Goal: Transaction & Acquisition: Obtain resource

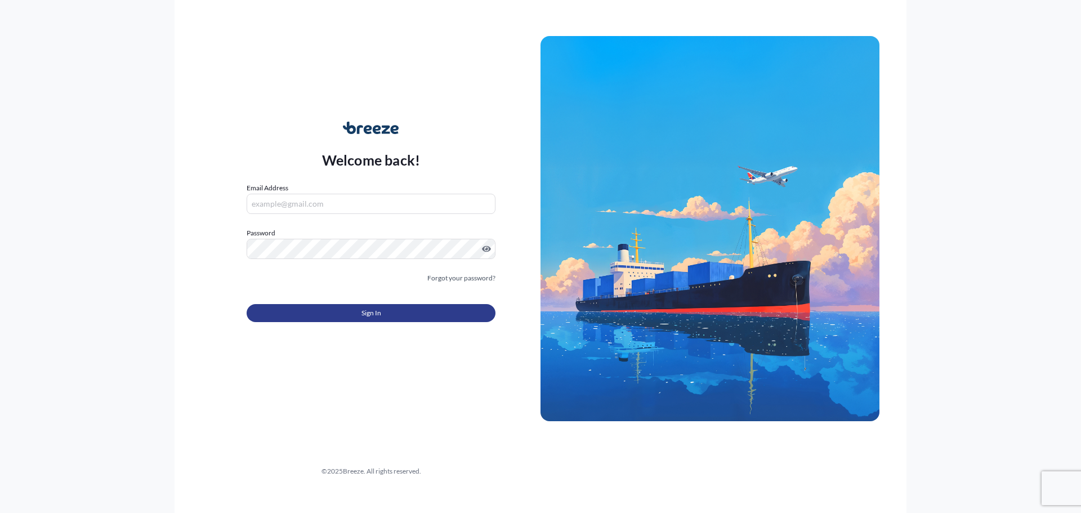
type input "[EMAIL_ADDRESS][DOMAIN_NAME]"
click at [338, 315] on button "Sign In" at bounding box center [371, 313] width 249 height 18
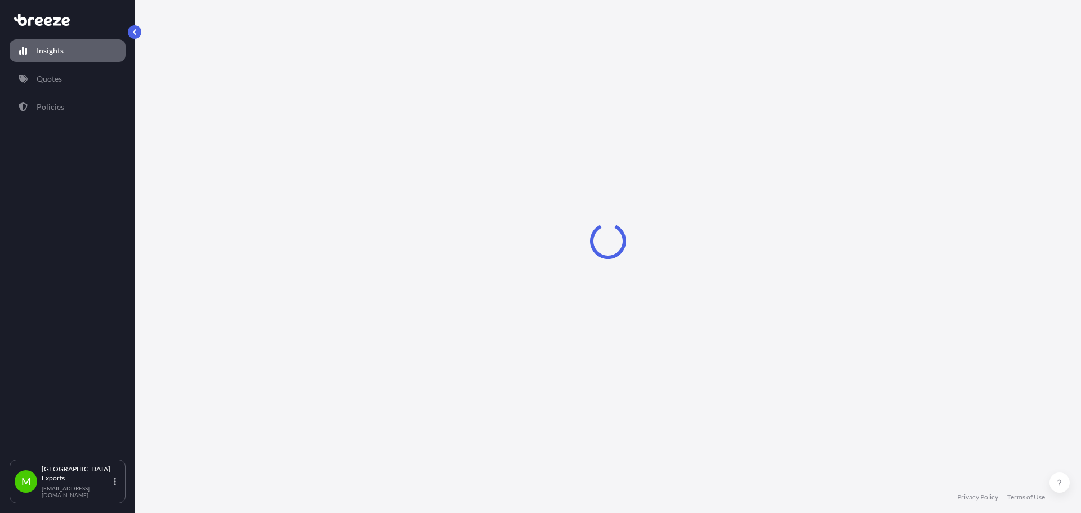
select select "2025"
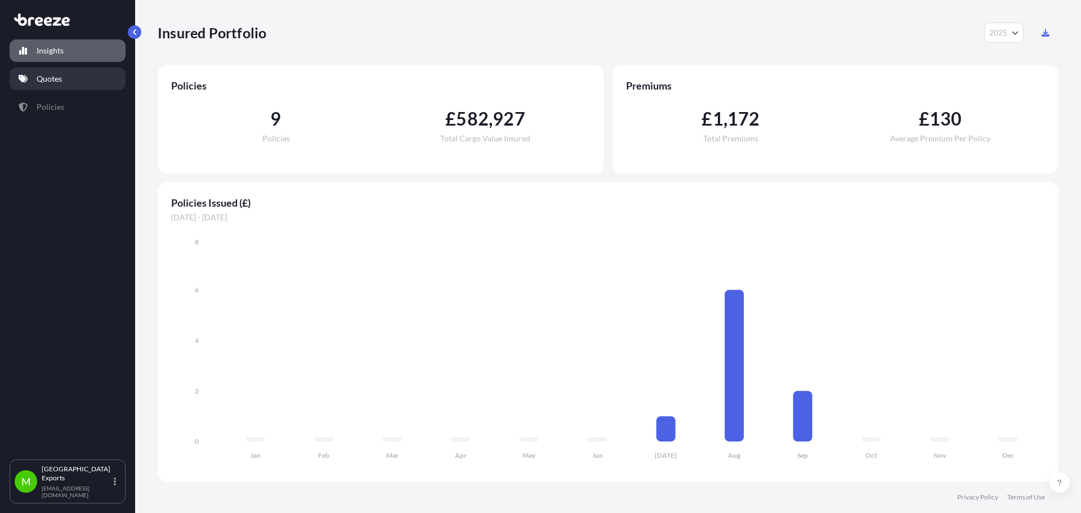
click at [61, 83] on p "Quotes" at bounding box center [49, 78] width 25 height 11
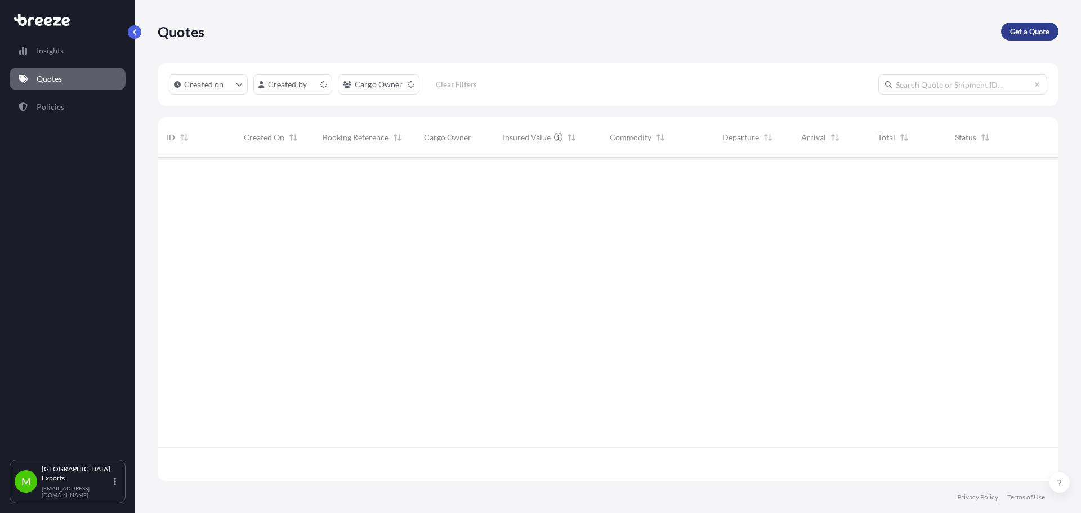
scroll to position [321, 892]
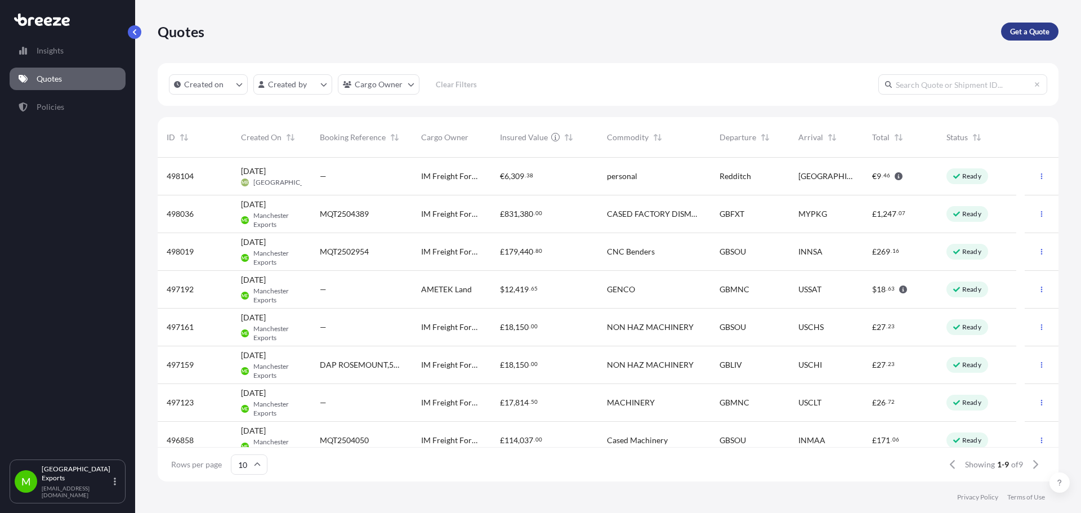
click at [1029, 34] on p "Get a Quote" at bounding box center [1029, 31] width 39 height 11
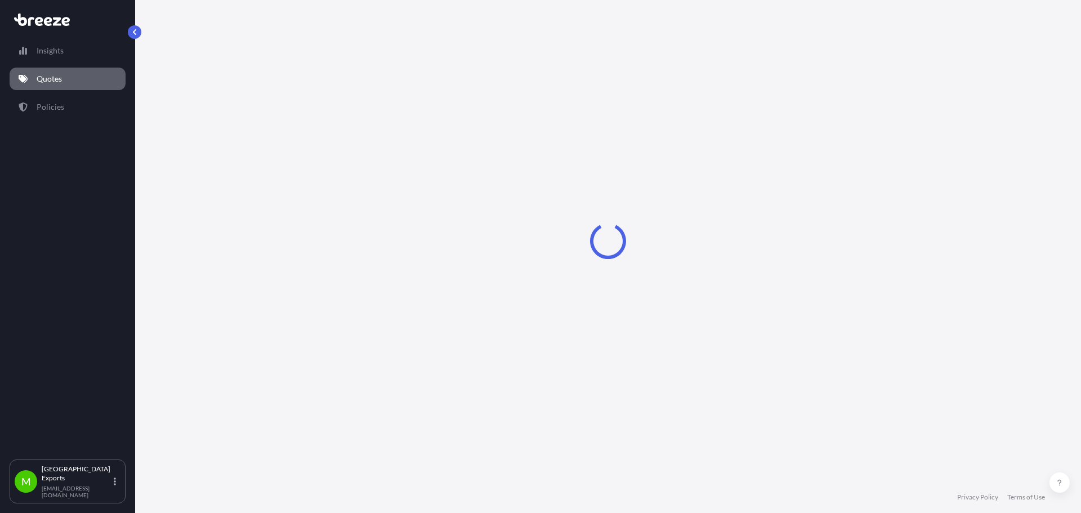
select select "Sea"
select select "1"
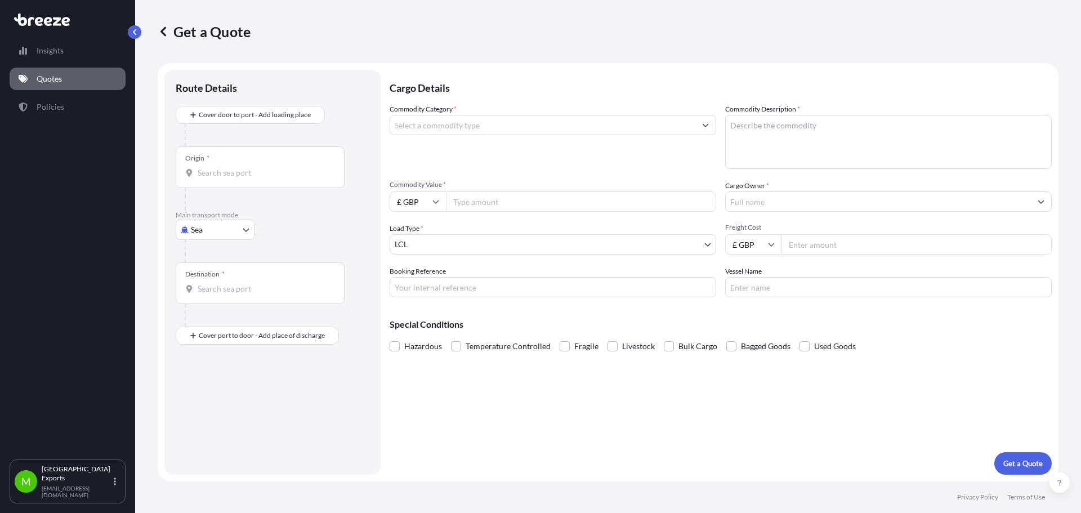
click at [517, 512] on footer "Privacy Policy Terms of Use" at bounding box center [608, 497] width 946 height 32
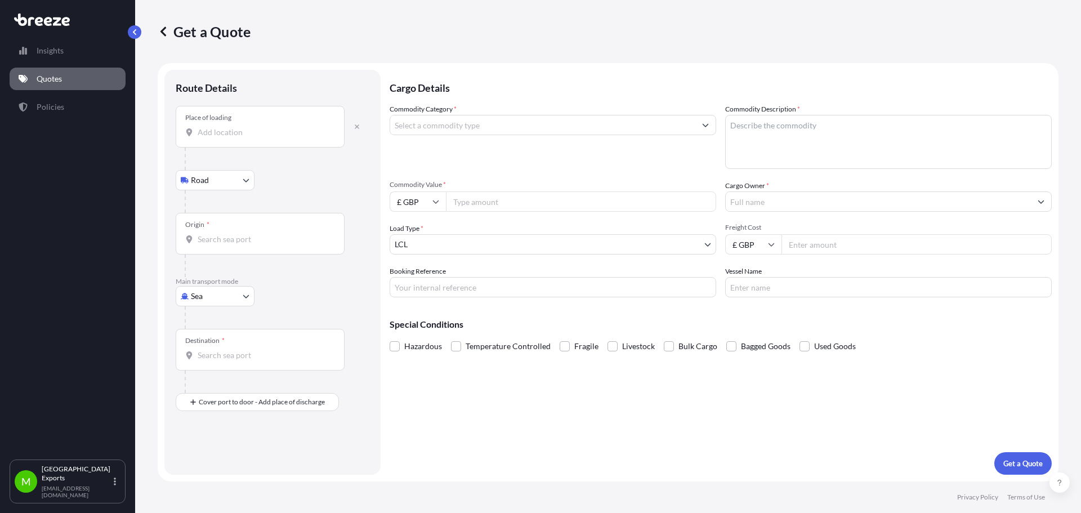
click at [240, 132] on input "Place of loading" at bounding box center [264, 132] width 133 height 11
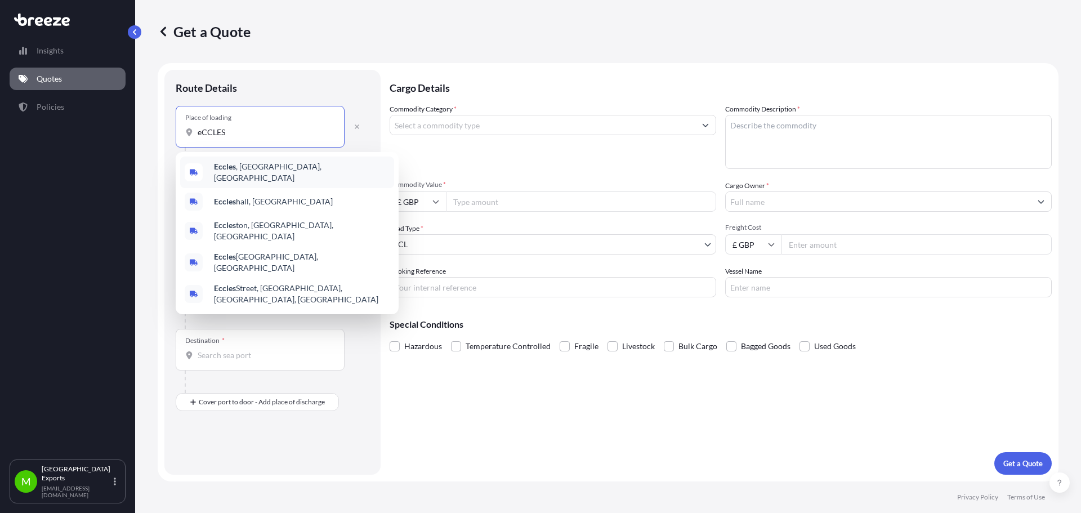
click at [265, 171] on span "Eccles , [GEOGRAPHIC_DATA], [GEOGRAPHIC_DATA]" at bounding box center [302, 172] width 176 height 23
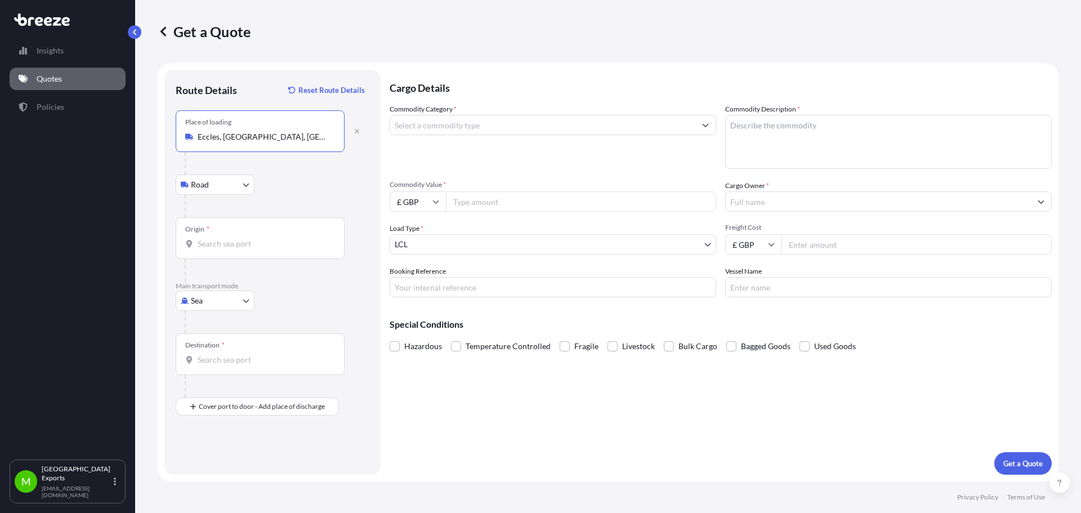
type input "Eccles, [GEOGRAPHIC_DATA], [GEOGRAPHIC_DATA]"
click at [223, 247] on input "Origin *" at bounding box center [264, 243] width 133 height 11
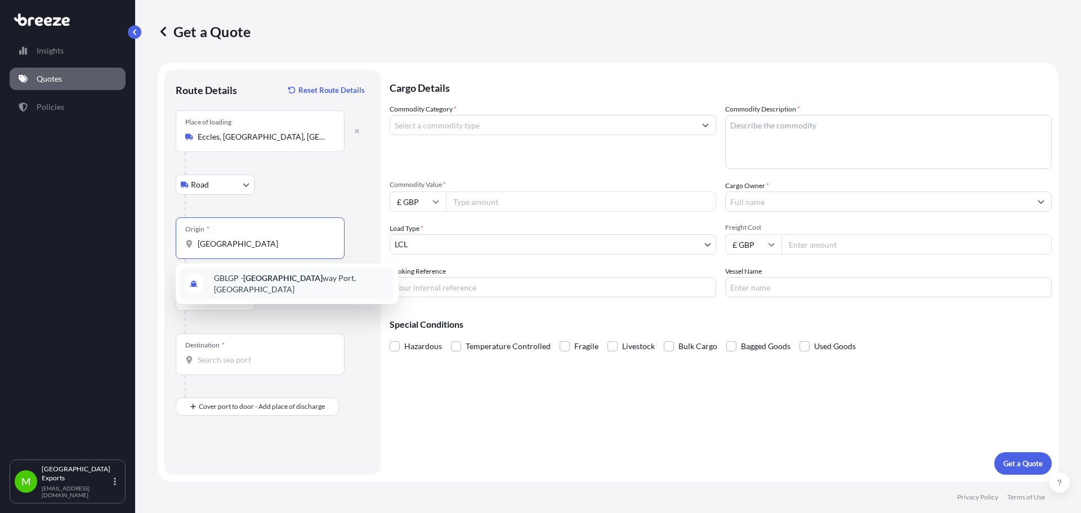
click at [297, 283] on span "GBLGP - [GEOGRAPHIC_DATA], [GEOGRAPHIC_DATA]" at bounding box center [302, 283] width 176 height 23
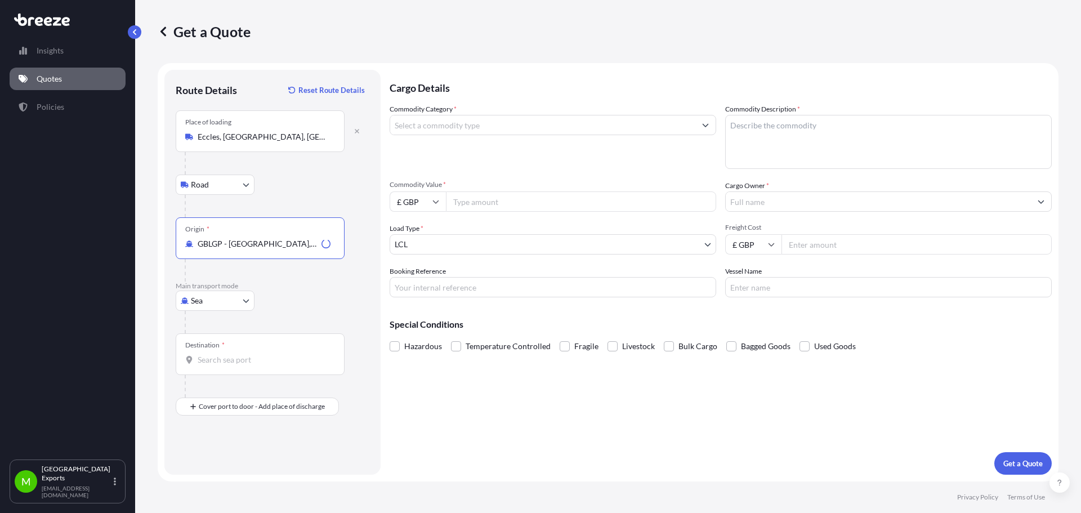
type input "GBLGP - [GEOGRAPHIC_DATA], [GEOGRAPHIC_DATA]"
click at [221, 356] on input "Destination *" at bounding box center [264, 359] width 133 height 11
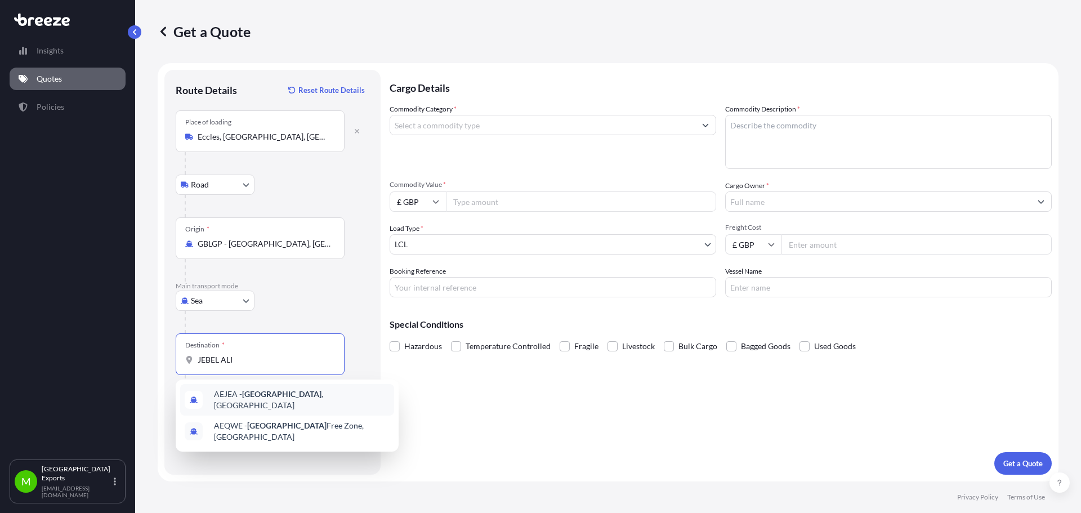
click at [266, 392] on span "AEJEA - [GEOGRAPHIC_DATA] , [GEOGRAPHIC_DATA]" at bounding box center [302, 399] width 176 height 23
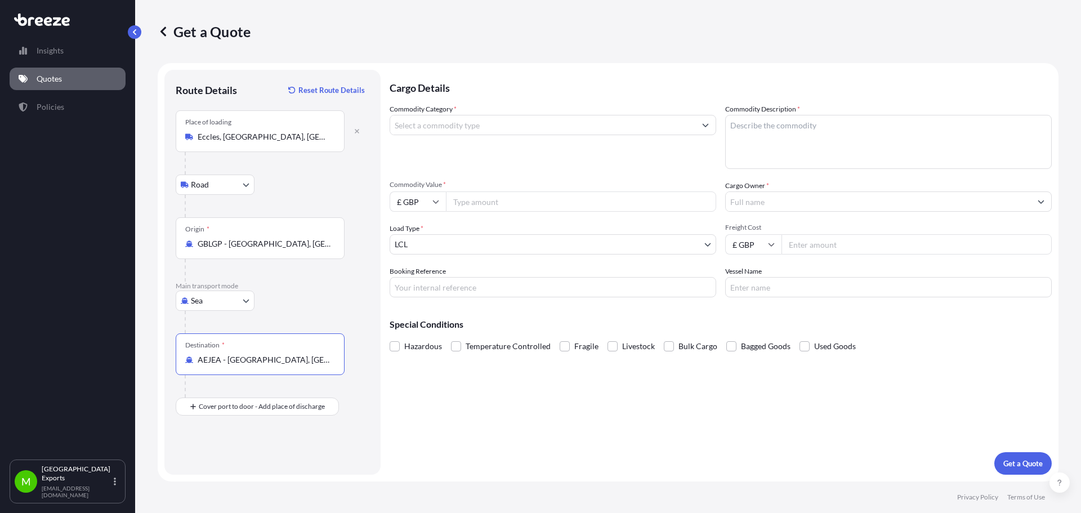
type input "AEJEA - [GEOGRAPHIC_DATA], [GEOGRAPHIC_DATA]"
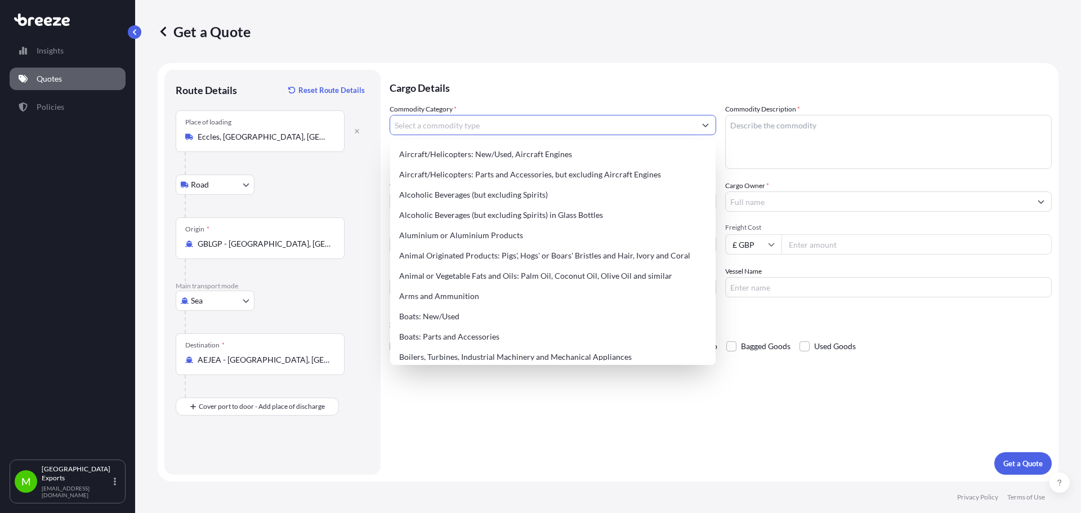
click at [432, 127] on input "Commodity Category *" at bounding box center [542, 125] width 305 height 20
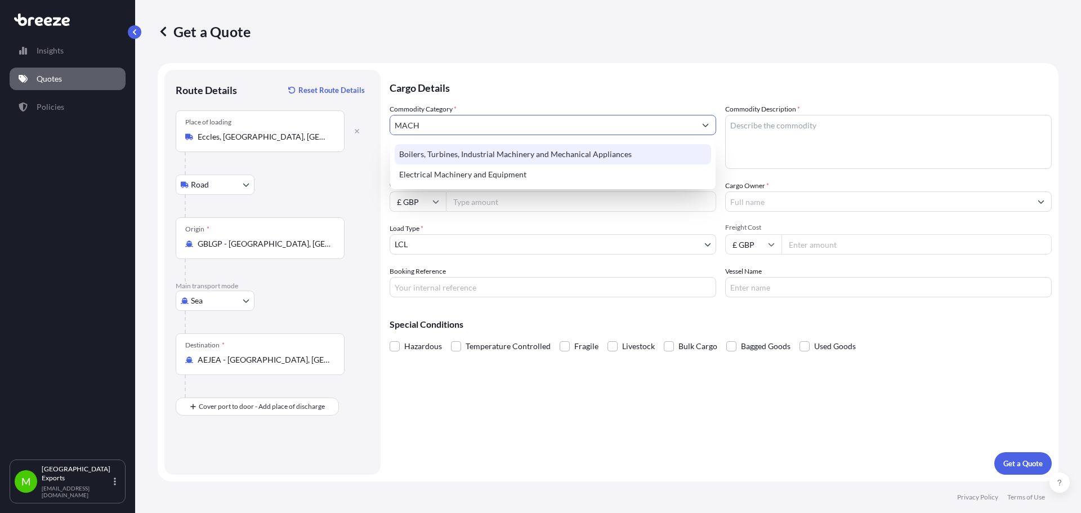
click at [491, 159] on div "Boilers, Turbines, Industrial Machinery and Mechanical Appliances" at bounding box center [553, 154] width 316 height 20
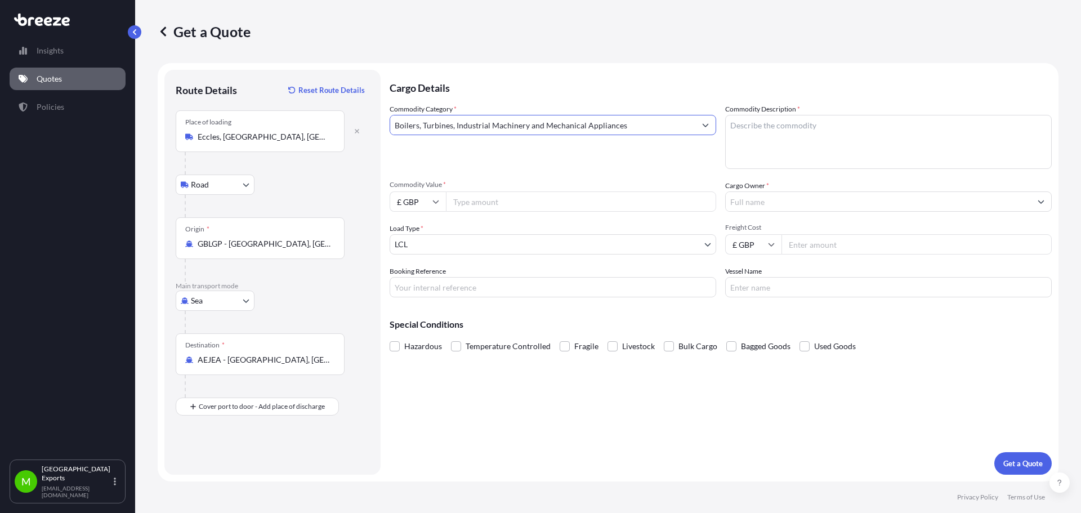
type input "Boilers, Turbines, Industrial Machinery and Mechanical Appliances"
click at [820, 129] on textarea "Commodity Description *" at bounding box center [888, 142] width 326 height 54
paste textarea "centrifugal pump"
type textarea "centrifugal pump"
click at [531, 201] on input "Commodity Value *" at bounding box center [581, 201] width 270 height 20
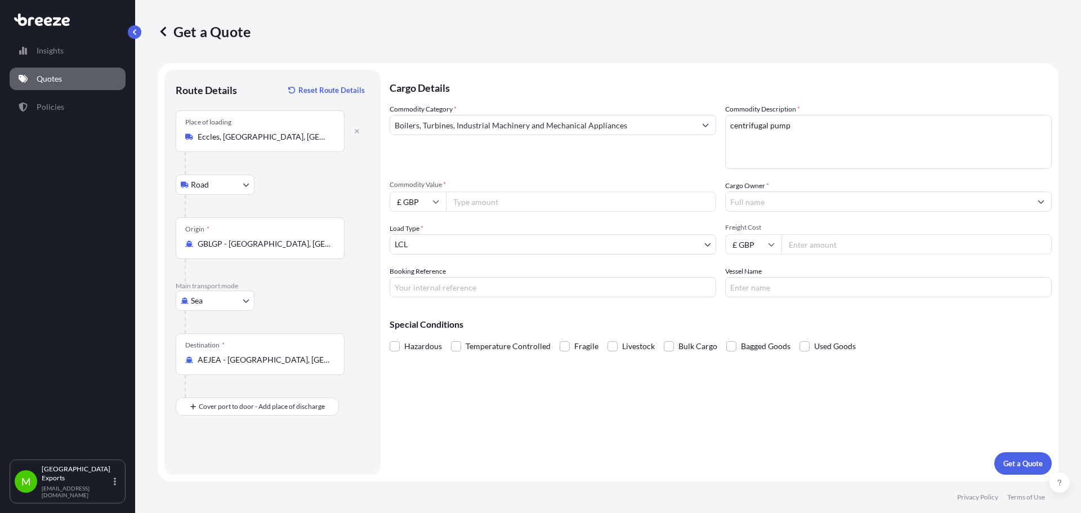
click at [423, 201] on input "£ GBP" at bounding box center [417, 201] width 56 height 20
click at [409, 276] on div "$ USD" at bounding box center [417, 279] width 47 height 21
type input "$ USD"
click at [476, 208] on input "Commodity Value *" at bounding box center [581, 201] width 270 height 20
type input "129000"
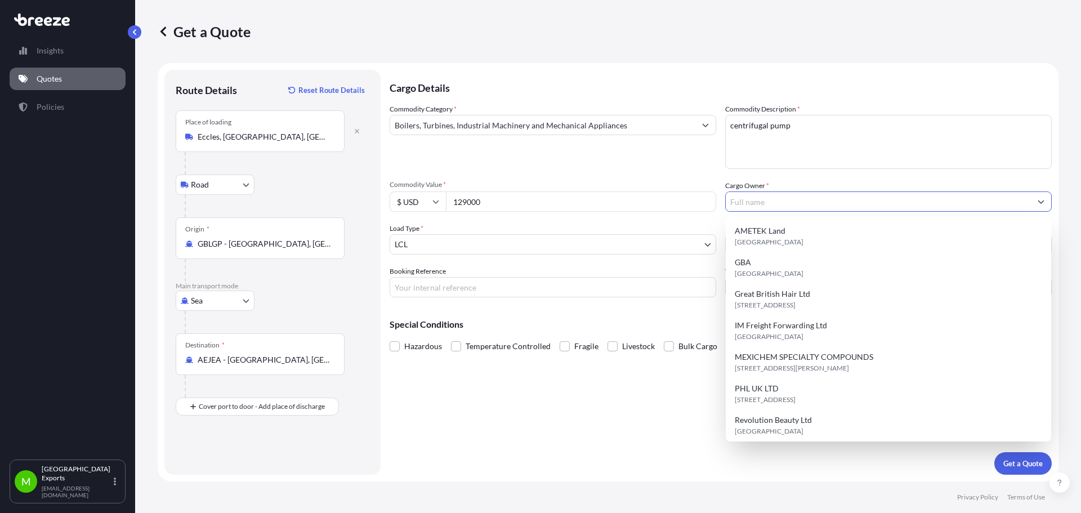
click at [791, 200] on input "Cargo Owner *" at bounding box center [877, 201] width 305 height 20
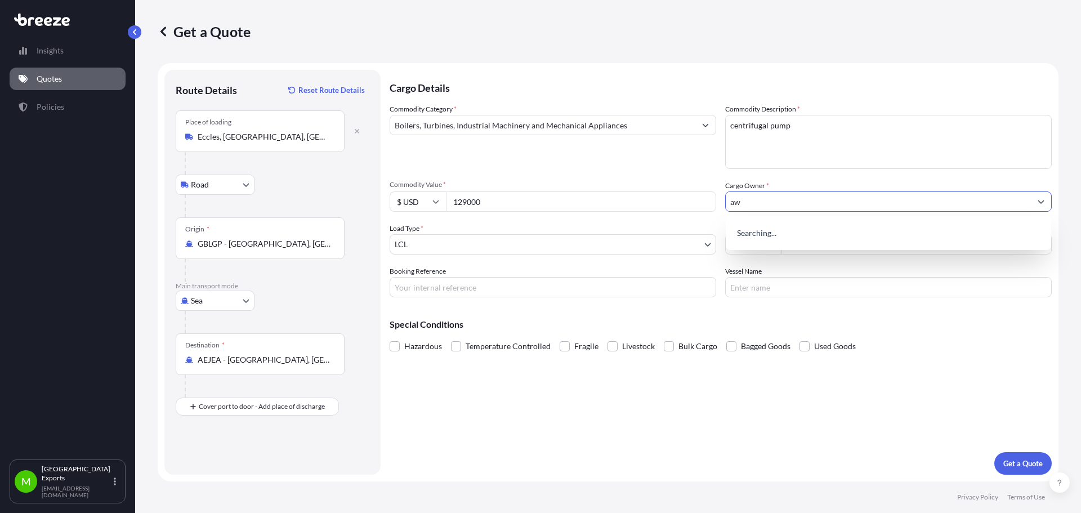
type input "a"
type input "AWR International Limited"
click at [471, 240] on body "1 option available. 0 options available. 1 option available. 0 options availabl…" at bounding box center [540, 256] width 1081 height 513
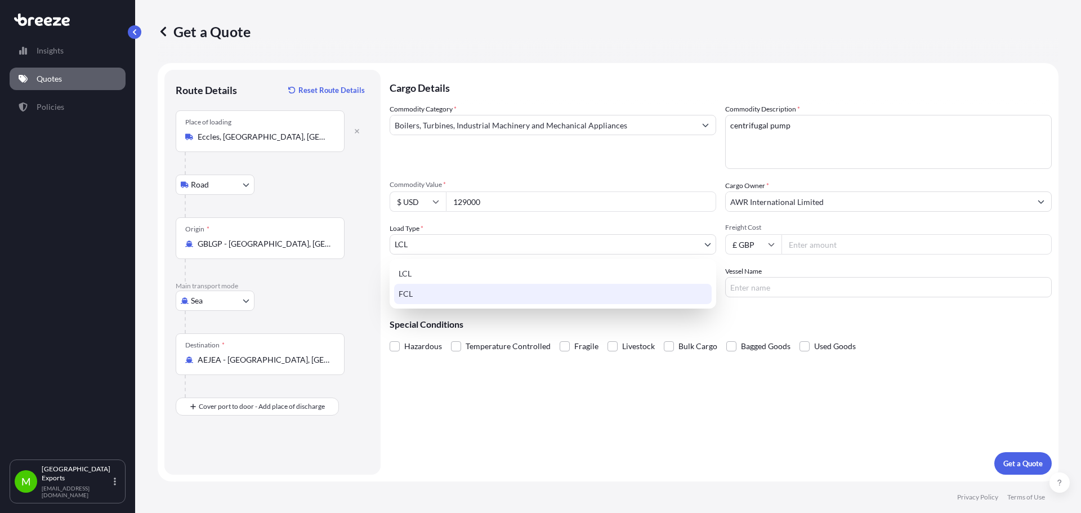
click at [441, 293] on div "FCL" at bounding box center [552, 294] width 317 height 20
select select "2"
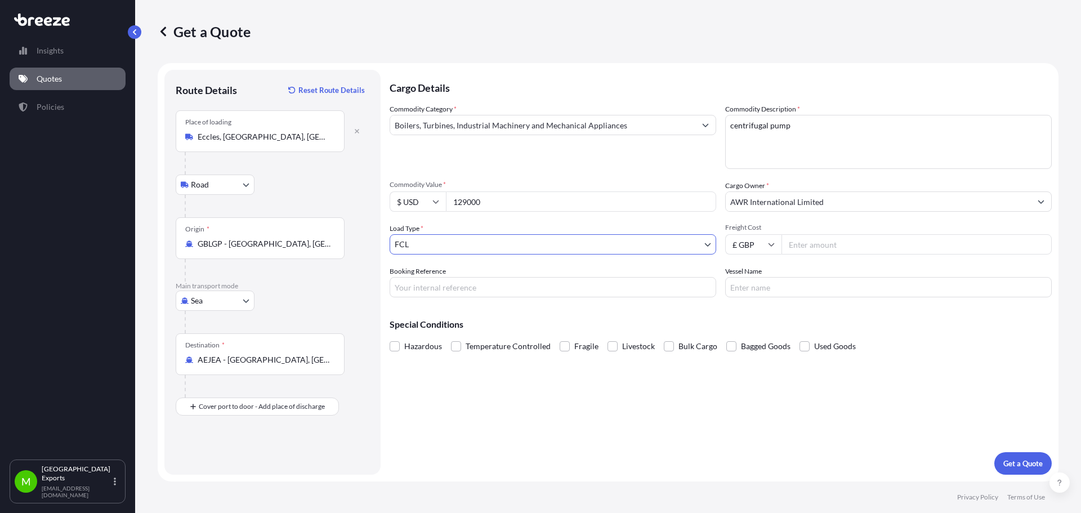
click at [823, 245] on input "Freight Cost" at bounding box center [916, 244] width 270 height 20
type input "2545"
drag, startPoint x: 421, startPoint y: 291, endPoint x: 446, endPoint y: 249, distance: 48.5
click at [421, 291] on input "Booking Reference" at bounding box center [552, 287] width 326 height 20
type input "m"
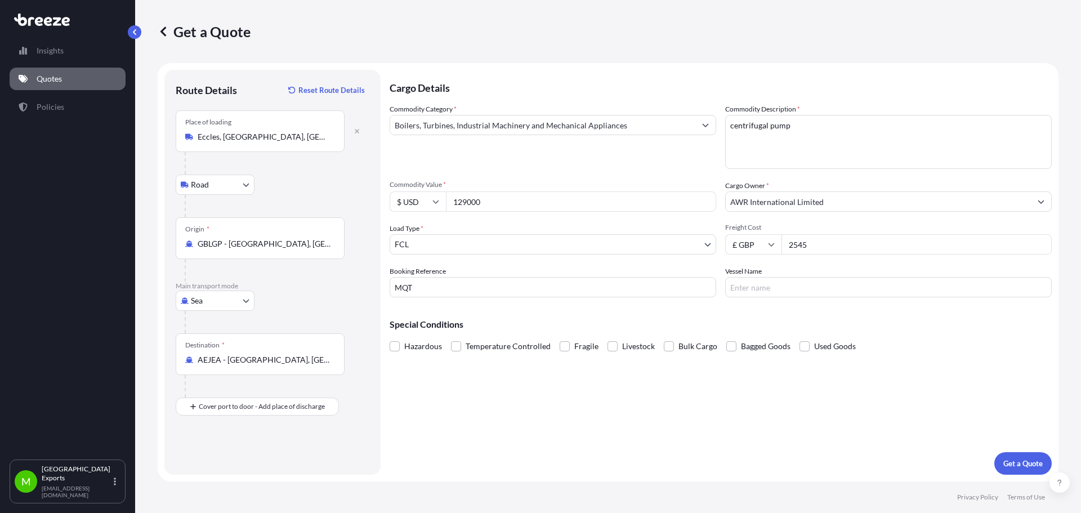
click at [461, 293] on input "MQT" at bounding box center [552, 287] width 326 height 20
type input "MQT2504526"
click at [789, 287] on input "Vessel Name" at bounding box center [888, 287] width 326 height 20
click at [625, 311] on div "Special Conditions Hazardous Temperature Controlled Fragile Livestock Bulk Carg…" at bounding box center [720, 330] width 662 height 48
click at [1025, 468] on p "Get a Quote" at bounding box center [1022, 463] width 39 height 11
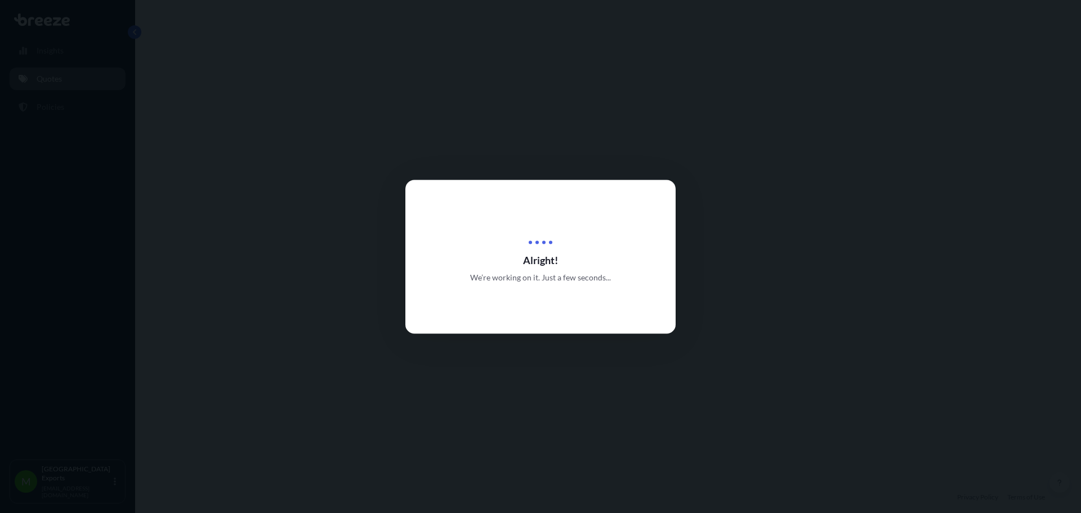
select select "Road"
select select "Sea"
select select "2"
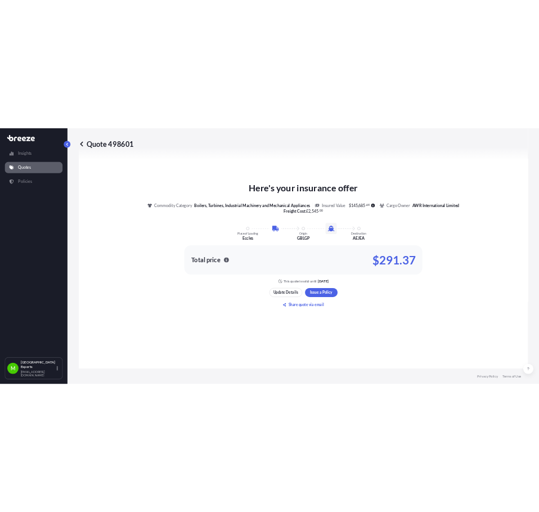
scroll to position [553, 0]
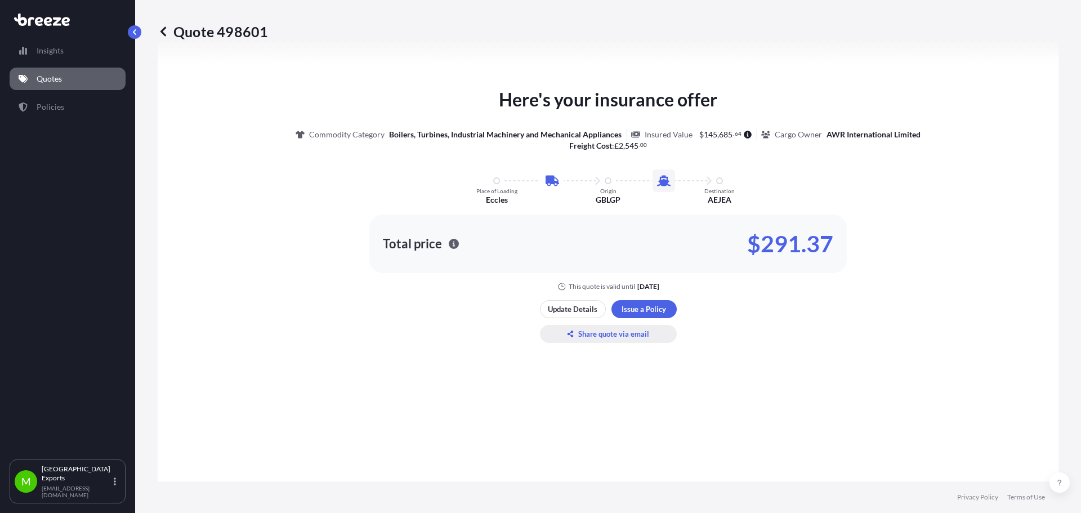
click at [595, 331] on p "Share quote via email" at bounding box center [613, 333] width 71 height 11
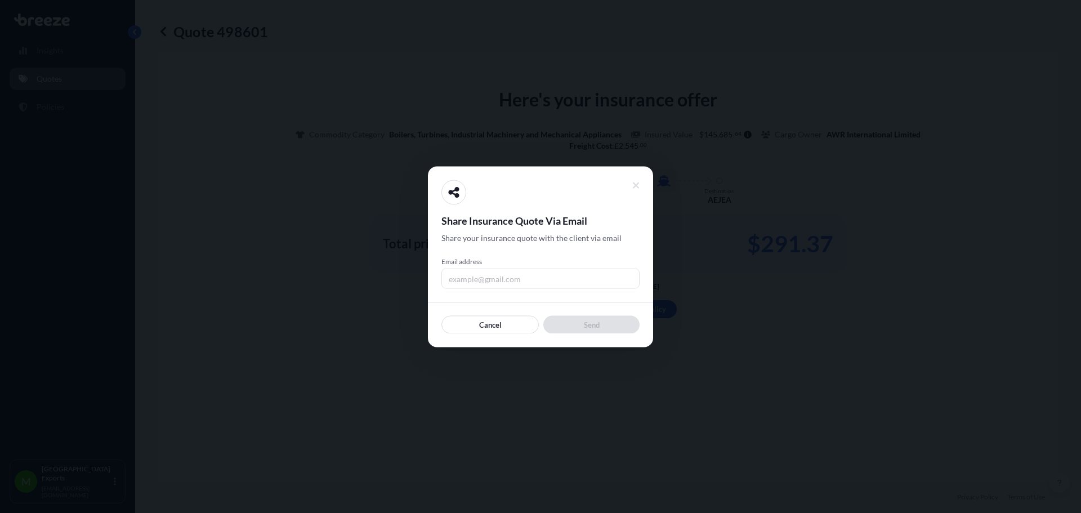
click at [512, 276] on input "Email address" at bounding box center [540, 278] width 198 height 20
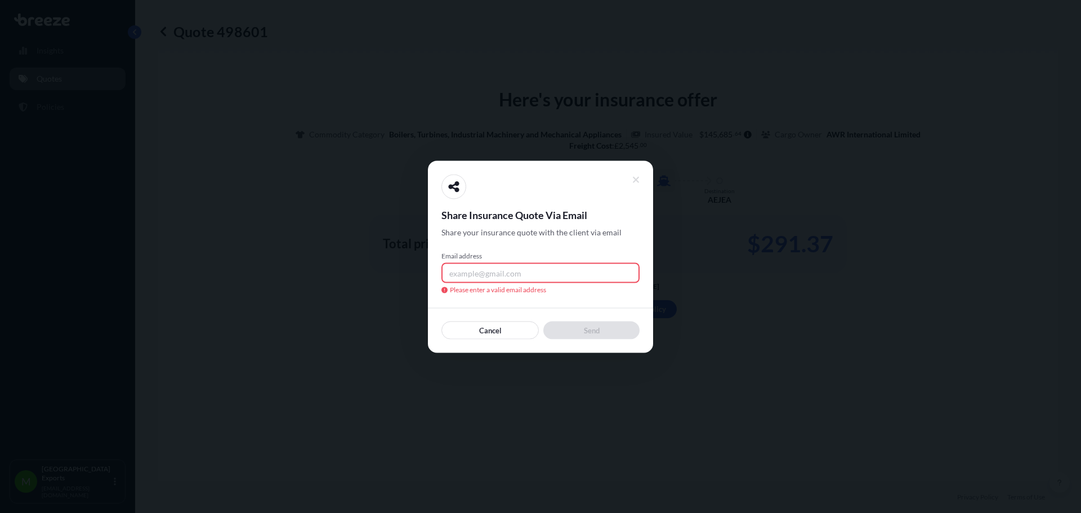
paste input "[EMAIL_ADDRESS][DOMAIN_NAME]"
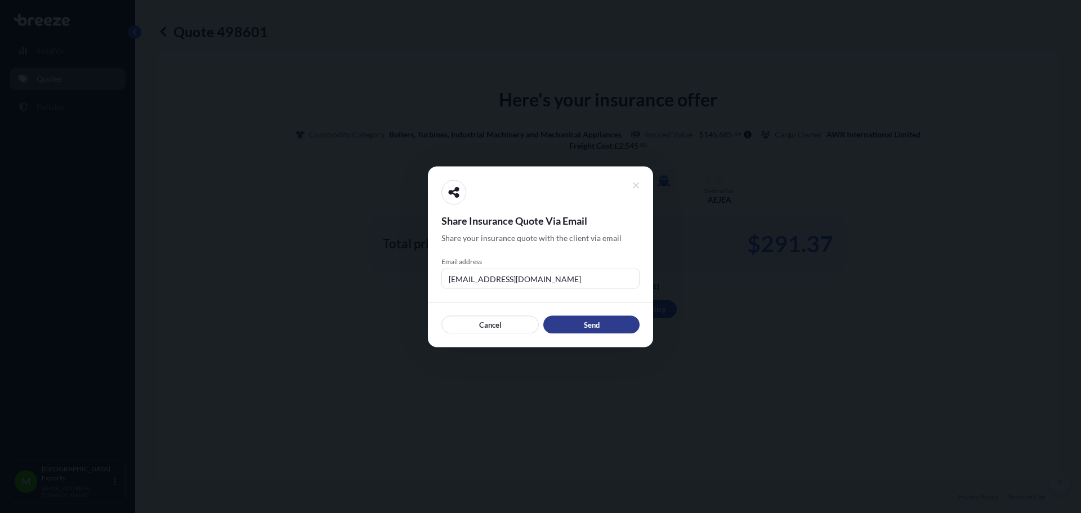
type input "[EMAIL_ADDRESS][DOMAIN_NAME]"
